Goal: Task Accomplishment & Management: Complete application form

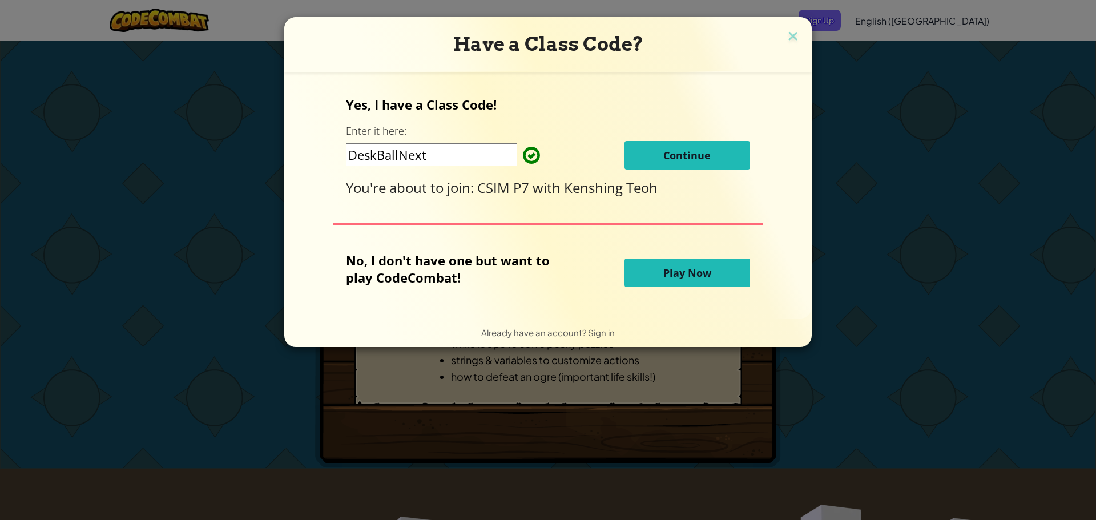
click at [669, 144] on button "Continue" at bounding box center [688, 155] width 126 height 29
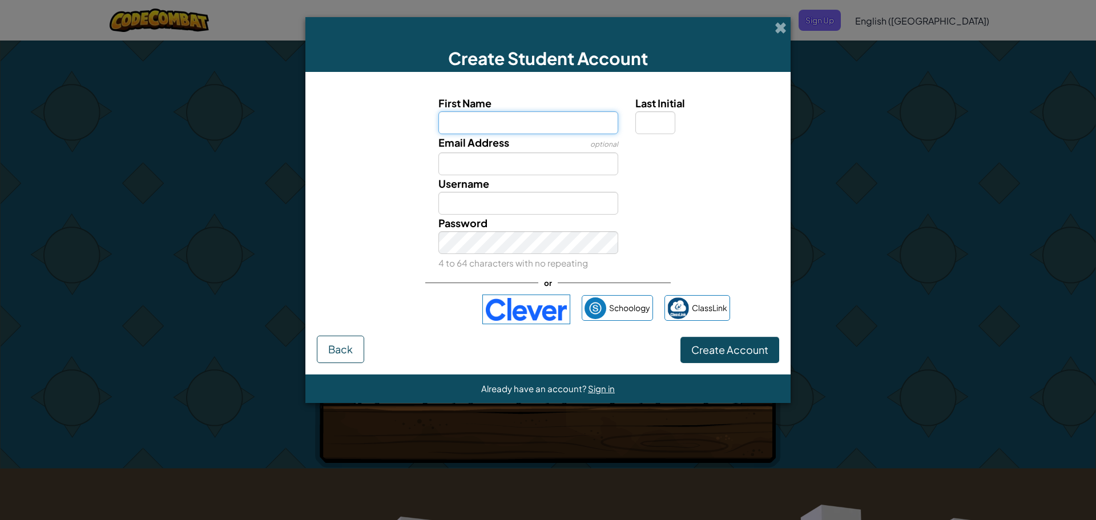
click at [540, 112] on input "First Name" at bounding box center [528, 122] width 180 height 23
type input "holdenyjt6u8ol9;0"
type input "Holdenyjt6u8ol9;0"
drag, startPoint x: 539, startPoint y: 208, endPoint x: 202, endPoint y: 547, distance: 477.6
click at [557, 196] on input "Holdenyjt6u8ol9;0" at bounding box center [528, 203] width 180 height 23
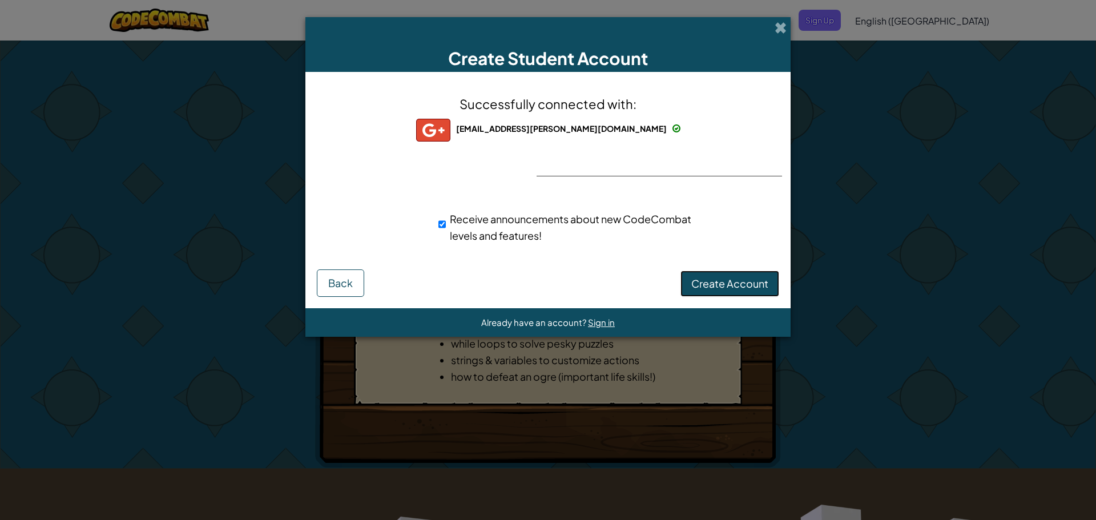
click at [723, 289] on span "Create Account" at bounding box center [729, 283] width 77 height 13
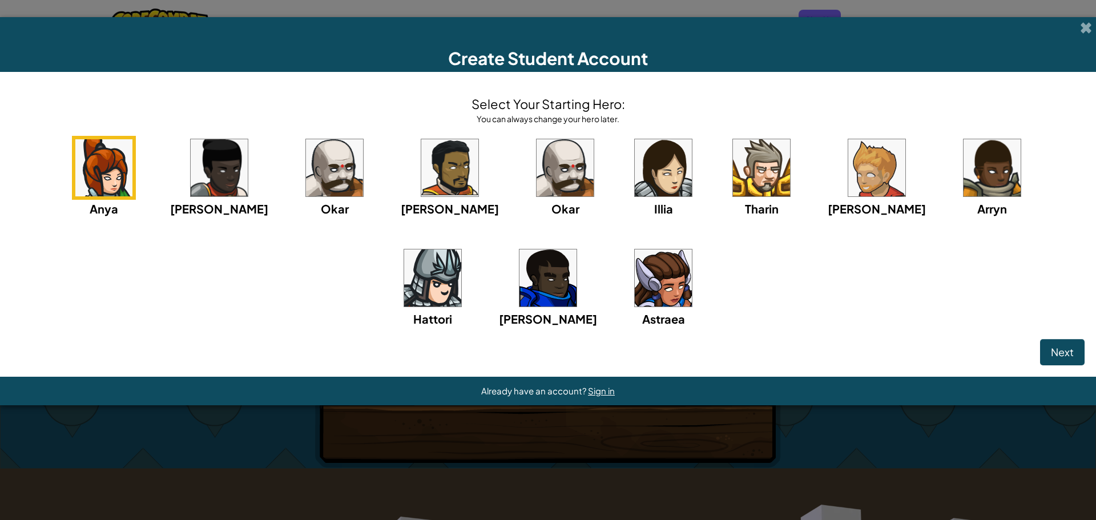
click at [461, 249] on img at bounding box center [432, 277] width 57 height 57
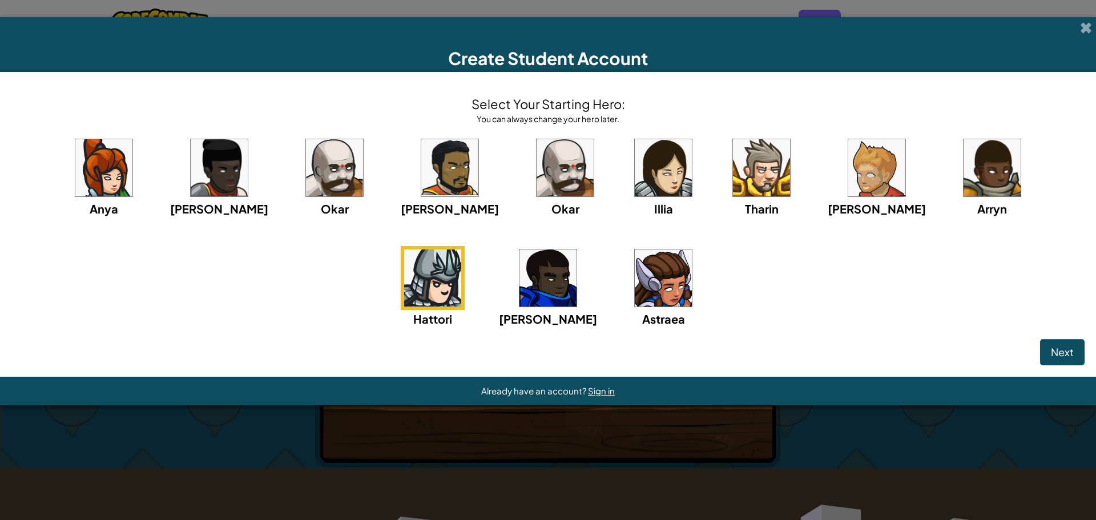
click at [319, 171] on img at bounding box center [334, 167] width 57 height 57
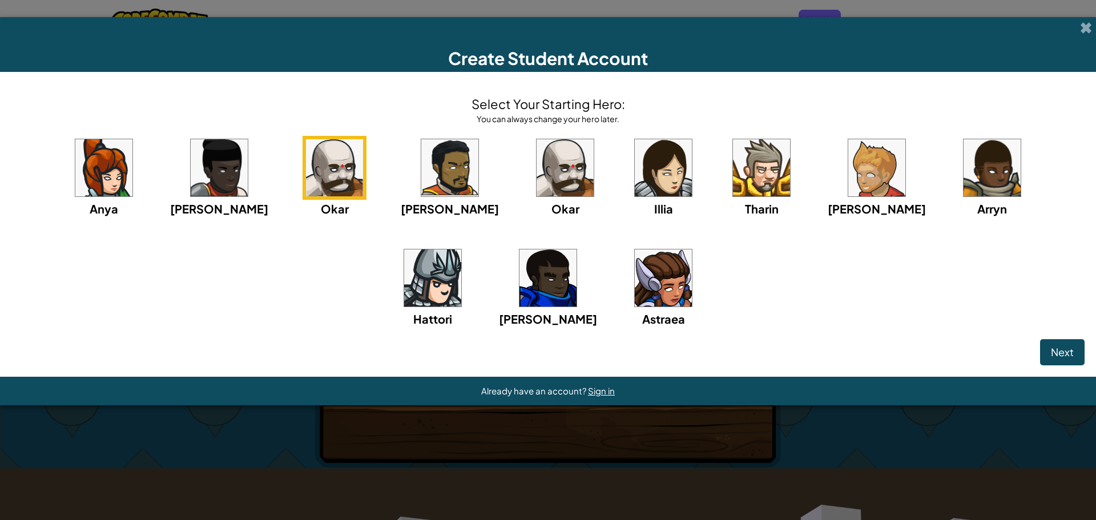
click at [224, 164] on img at bounding box center [219, 167] width 57 height 57
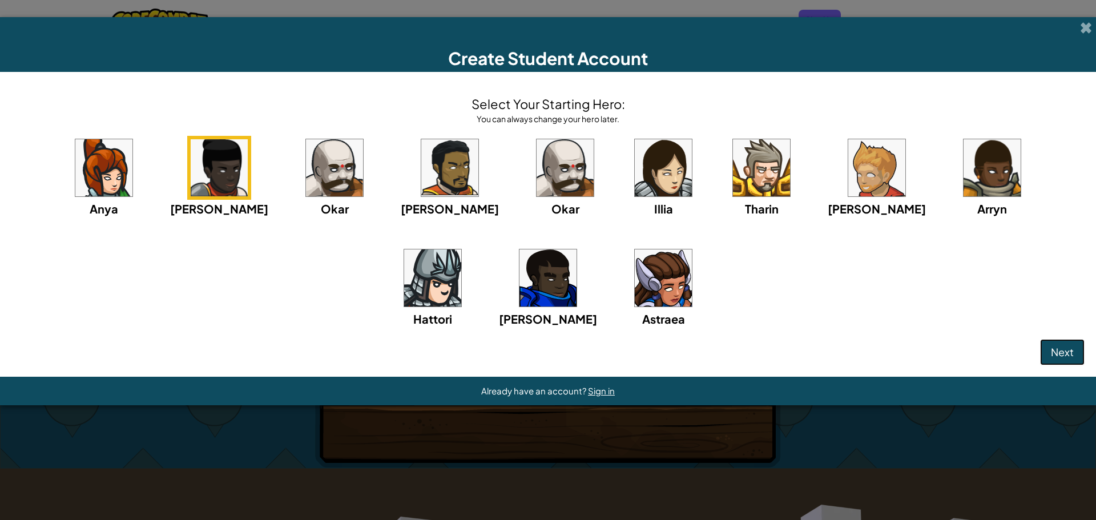
click at [1056, 357] on span "Next" at bounding box center [1062, 351] width 23 height 13
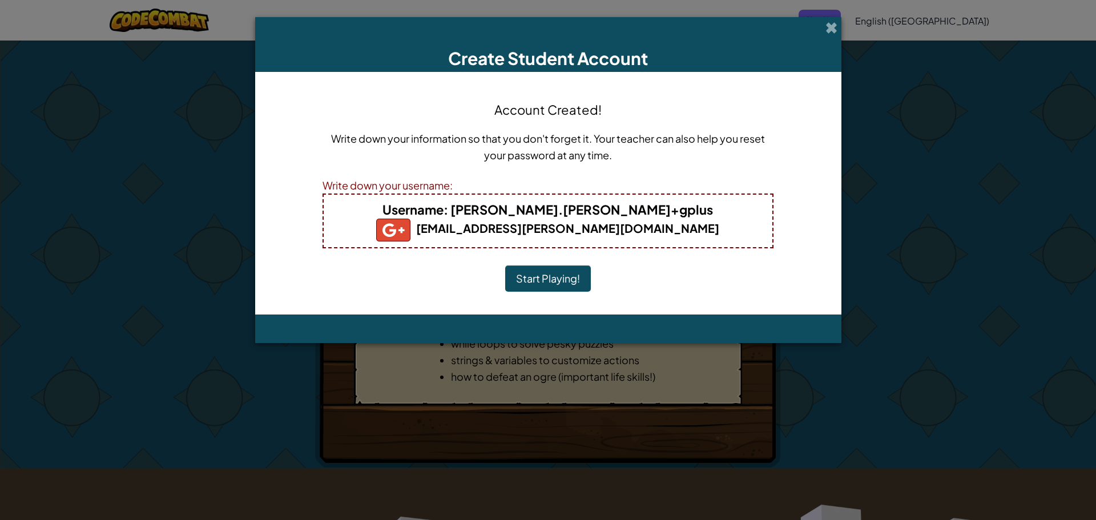
click at [542, 277] on button "Start Playing!" at bounding box center [548, 278] width 86 height 26
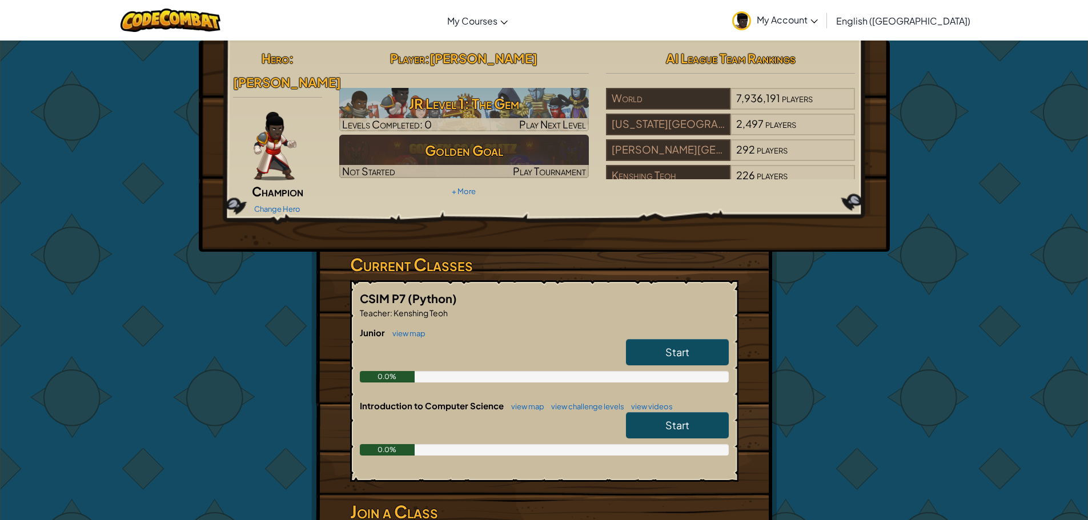
click at [665, 418] on span "Start" at bounding box center [677, 424] width 24 height 13
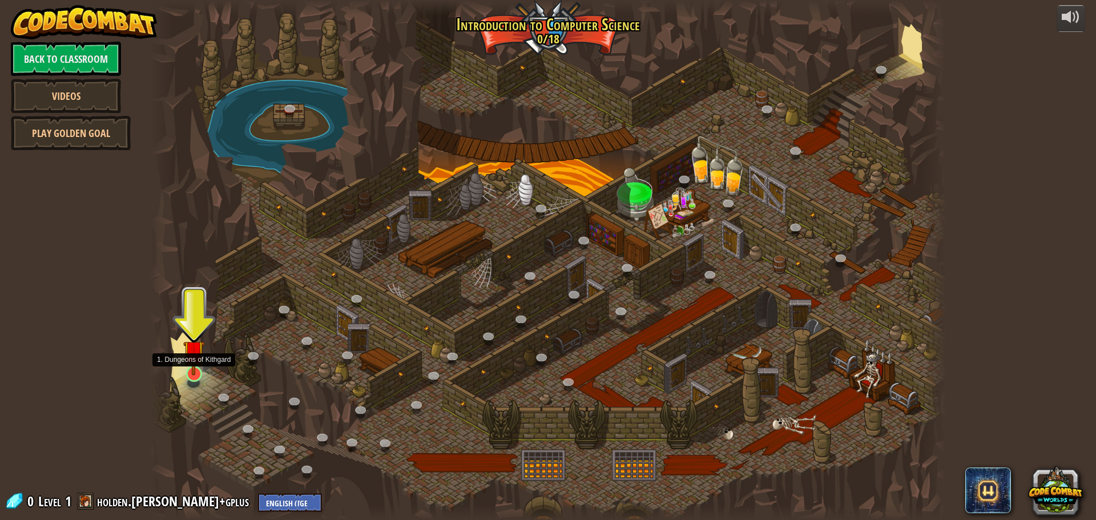
click at [198, 365] on img at bounding box center [193, 351] width 21 height 49
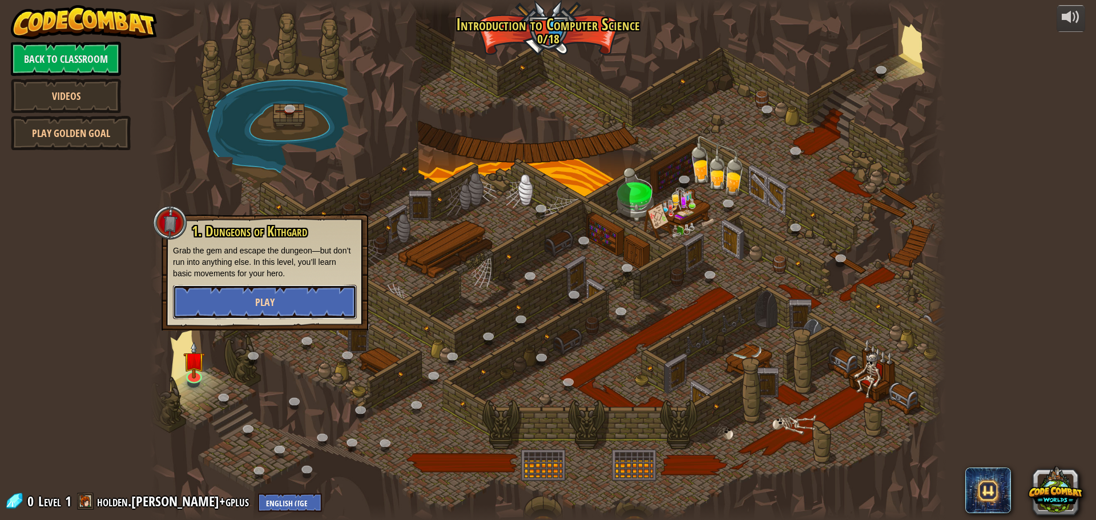
click at [263, 300] on span "Play" at bounding box center [264, 302] width 19 height 14
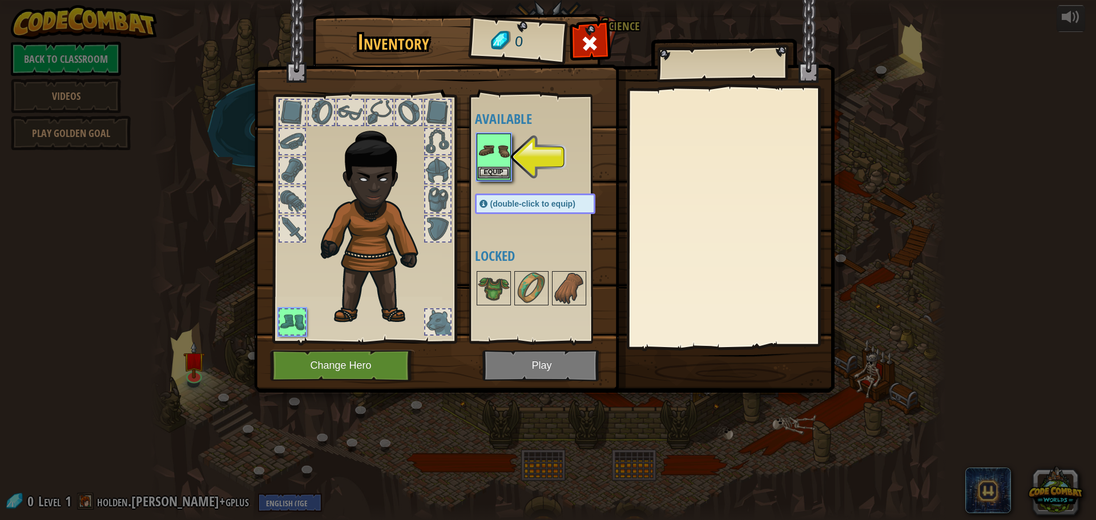
click at [506, 150] on img at bounding box center [494, 151] width 32 height 32
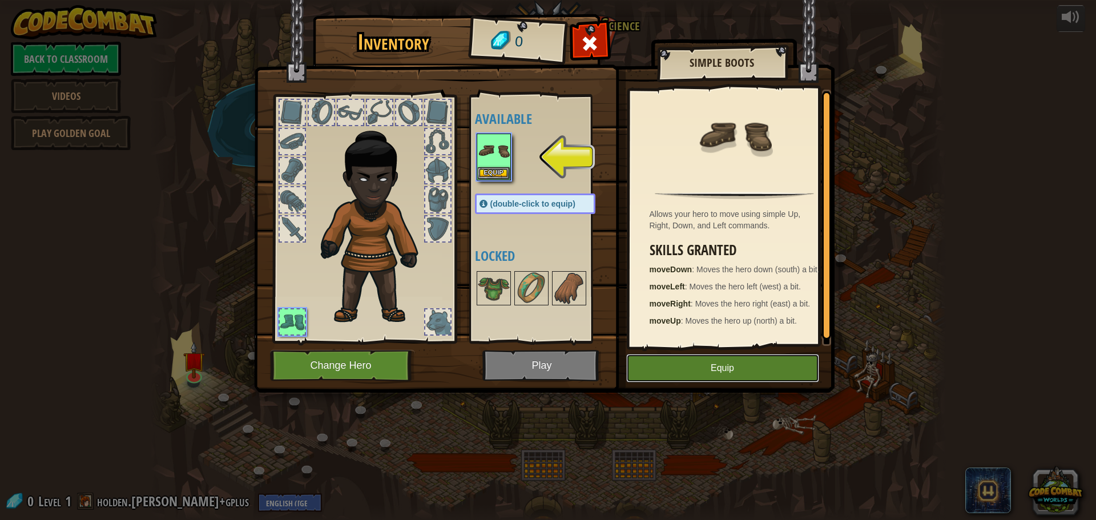
click at [677, 359] on button "Equip" at bounding box center [722, 368] width 193 height 29
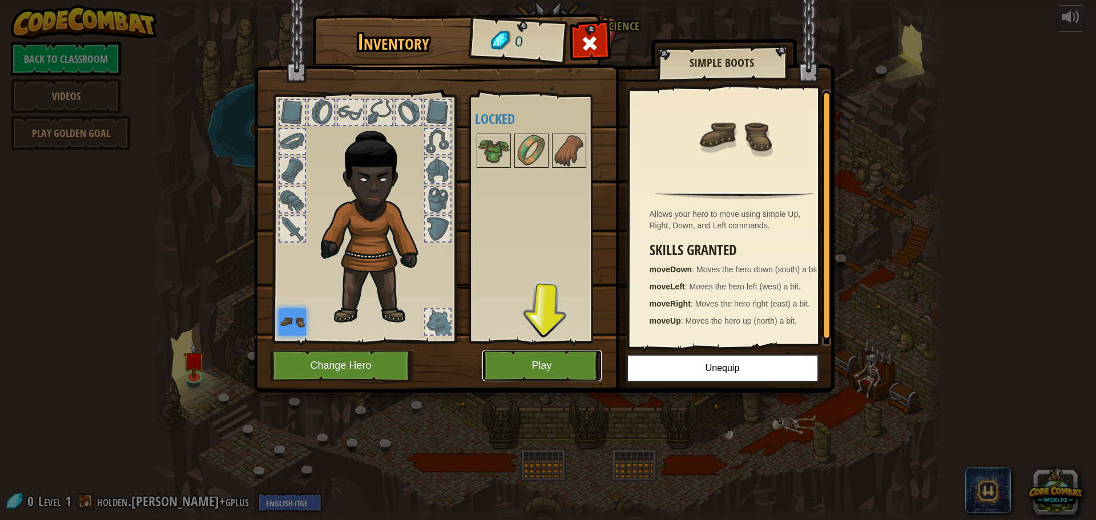
drag, startPoint x: 589, startPoint y: 372, endPoint x: 581, endPoint y: 377, distance: 10.3
click at [581, 377] on button "Play" at bounding box center [541, 365] width 119 height 31
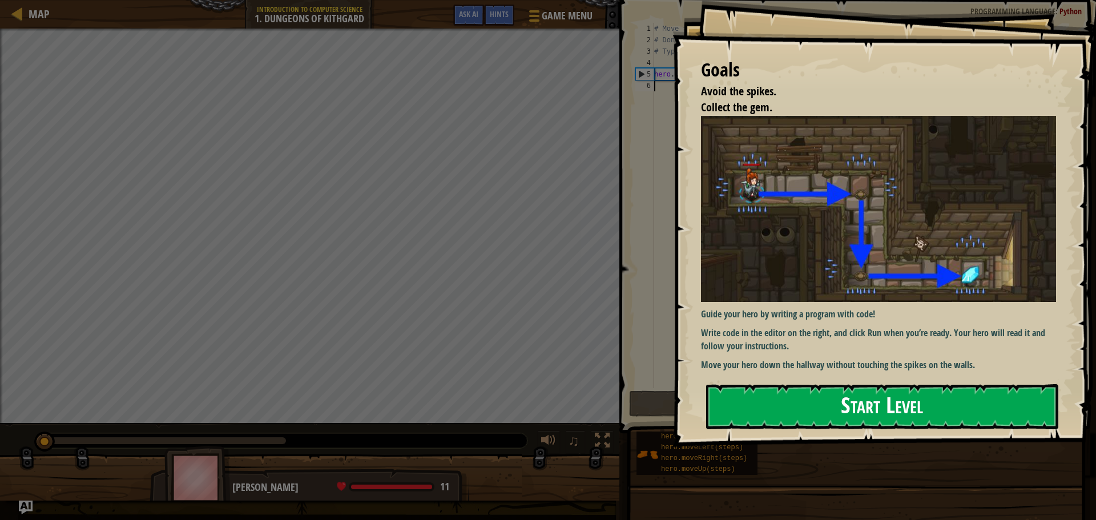
click at [947, 399] on button "Start Level" at bounding box center [882, 406] width 352 height 45
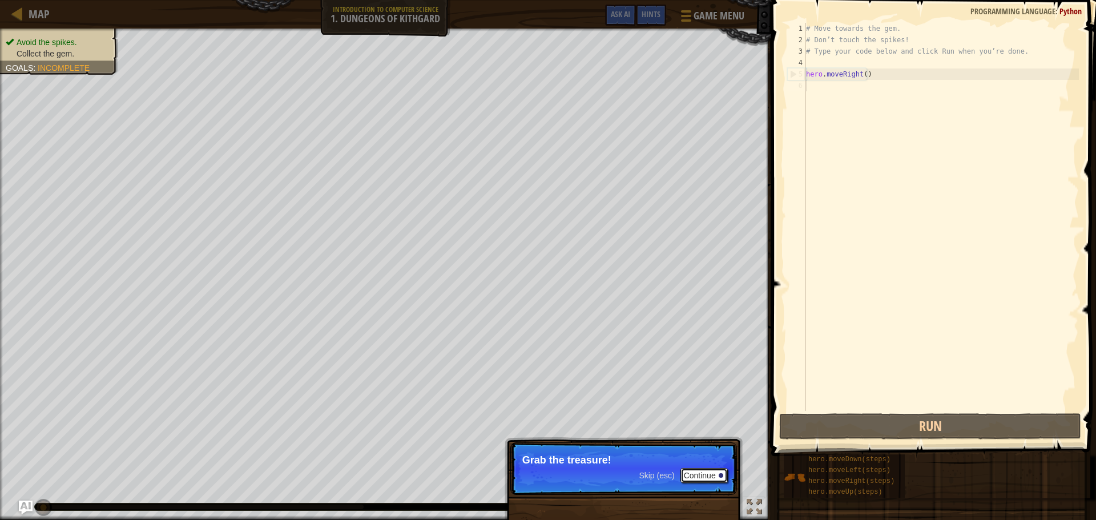
click at [701, 478] on button "Continue" at bounding box center [704, 475] width 47 height 15
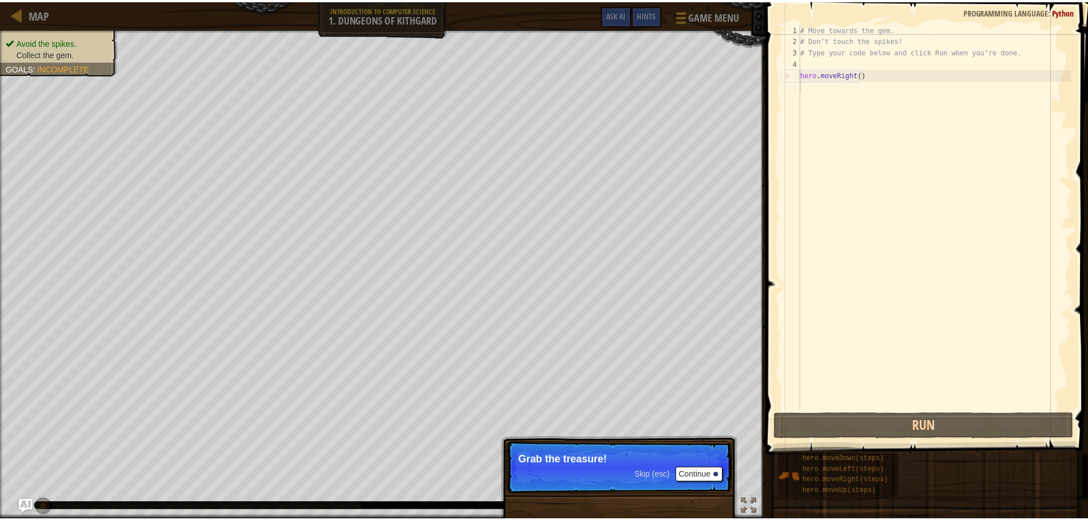
scroll to position [5, 0]
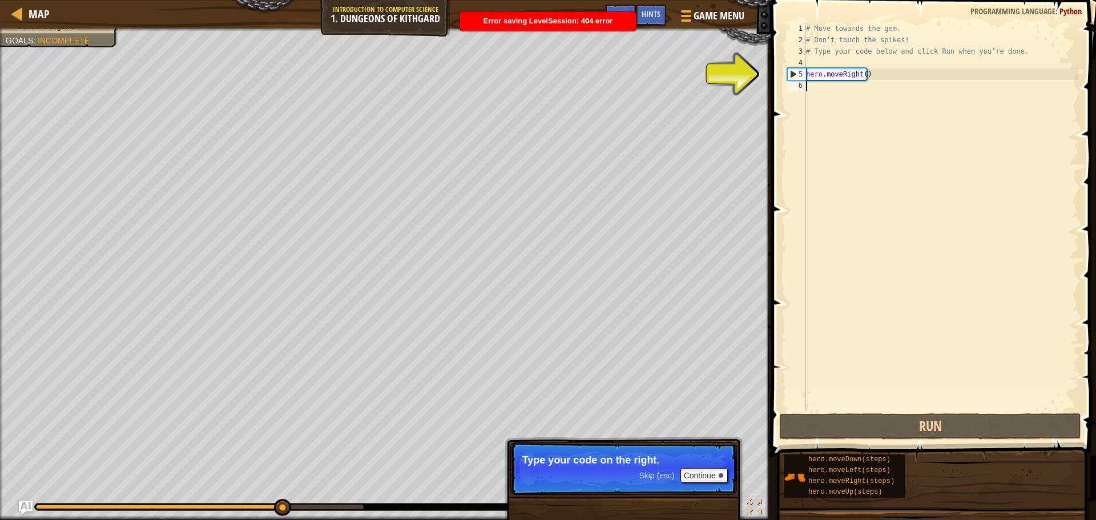
click at [835, 78] on div "# Move towards the gem. # Don’t touch the spikes! # Type your code below and cl…" at bounding box center [941, 228] width 275 height 411
type textarea "hero.moveRight()"
click at [875, 102] on div "# Move towards the gem. # Don’t touch the spikes! # Type your code below and cl…" at bounding box center [941, 228] width 275 height 411
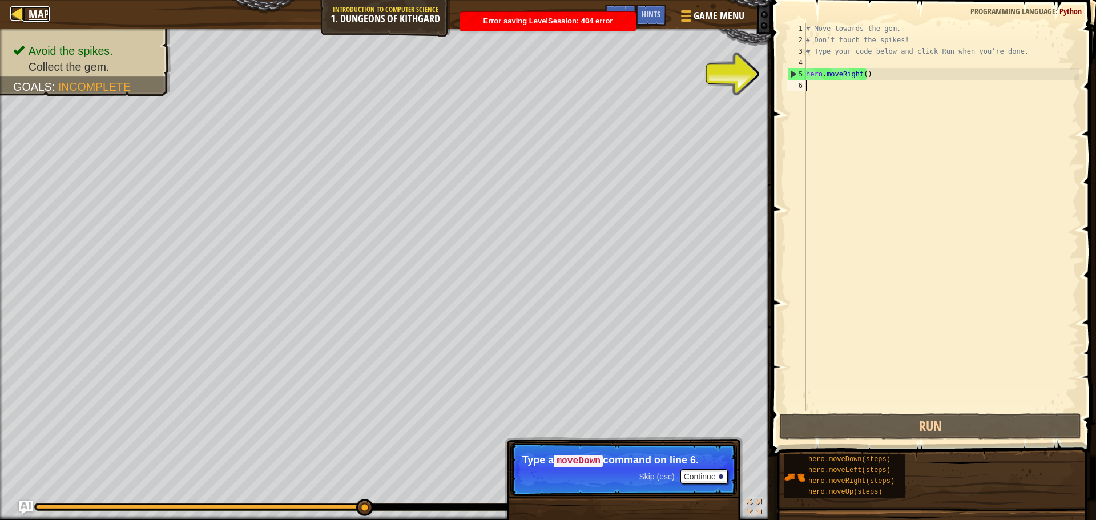
click at [25, 7] on link "Map" at bounding box center [36, 13] width 27 height 15
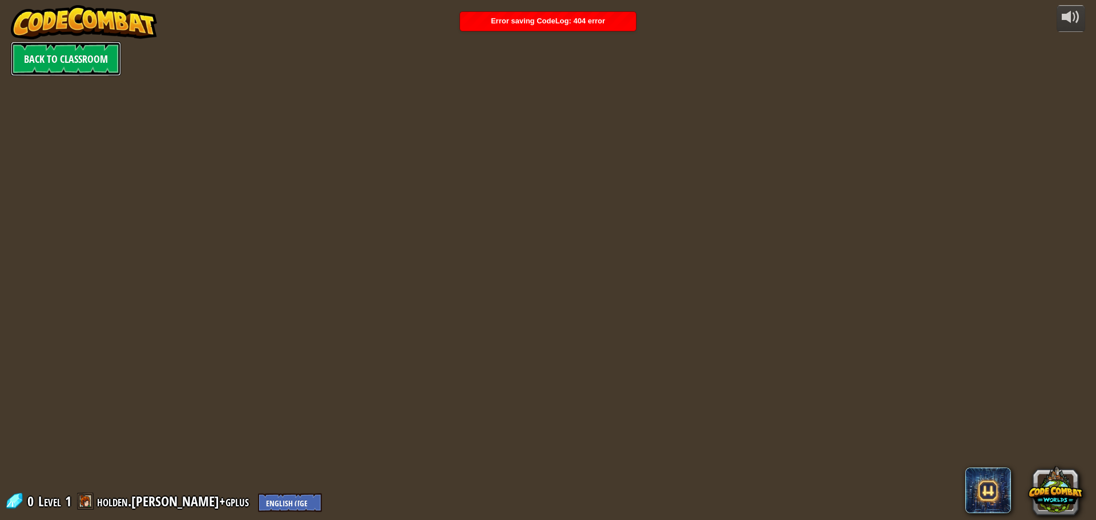
click at [59, 51] on link "Back to Classroom" at bounding box center [66, 59] width 110 height 34
